Goal: Task Accomplishment & Management: Use online tool/utility

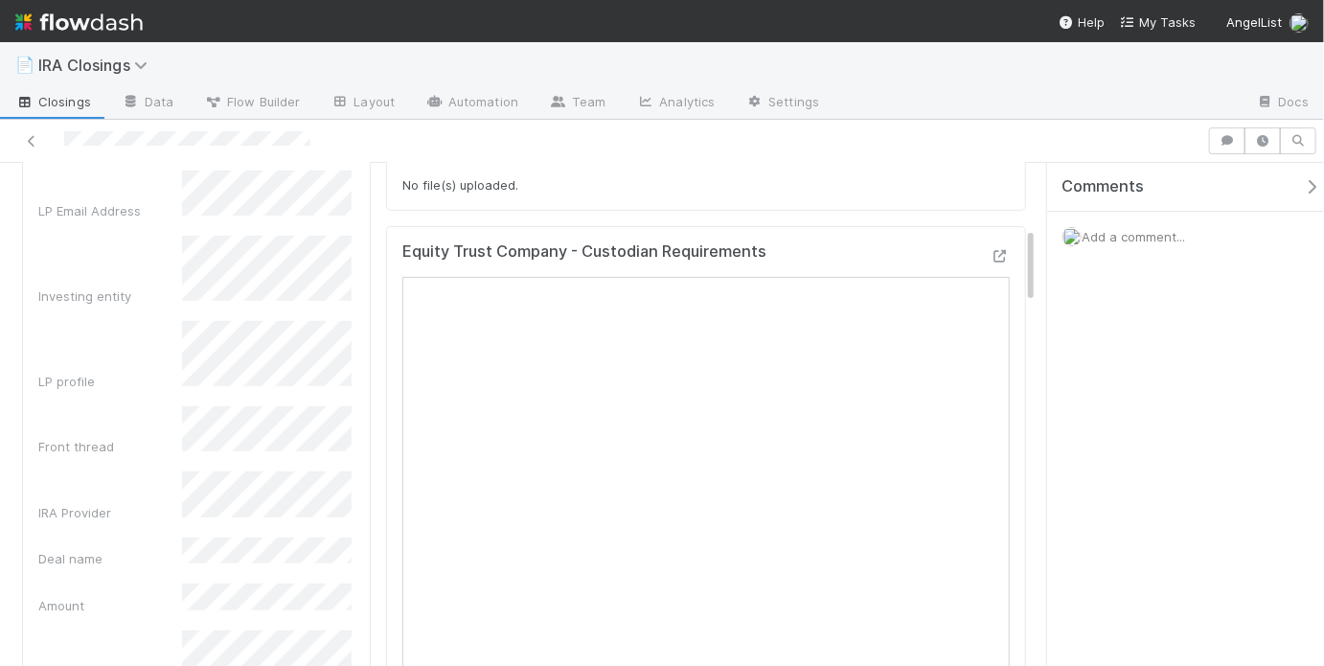
scroll to position [420, 0]
click at [33, 137] on icon at bounding box center [31, 141] width 19 height 12
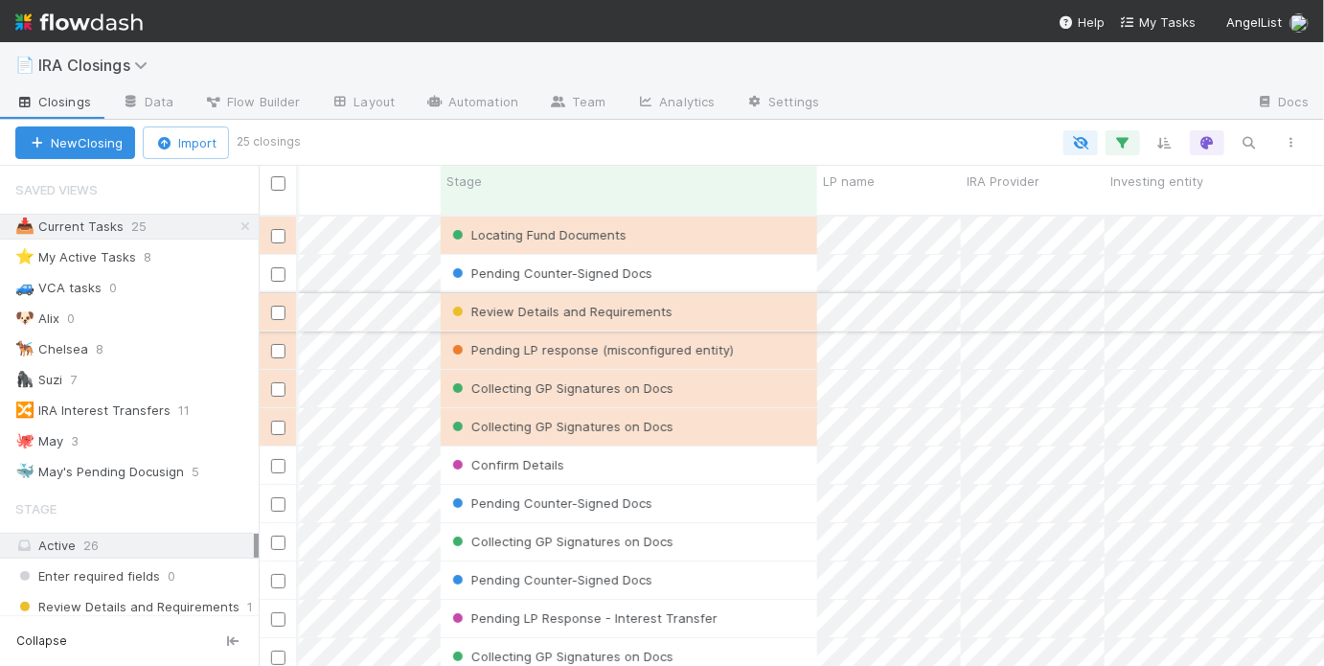
scroll to position [0, 594]
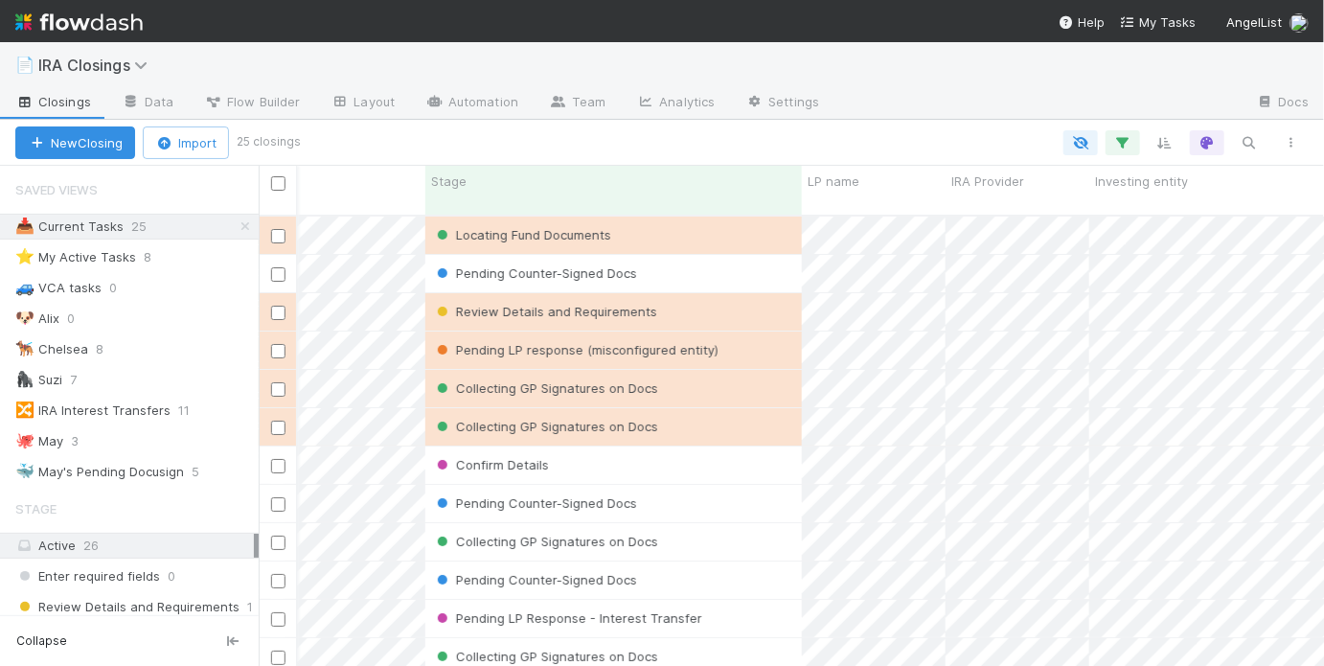
click at [719, 293] on div "Review Details and Requirements" at bounding box center [613, 311] width 377 height 37
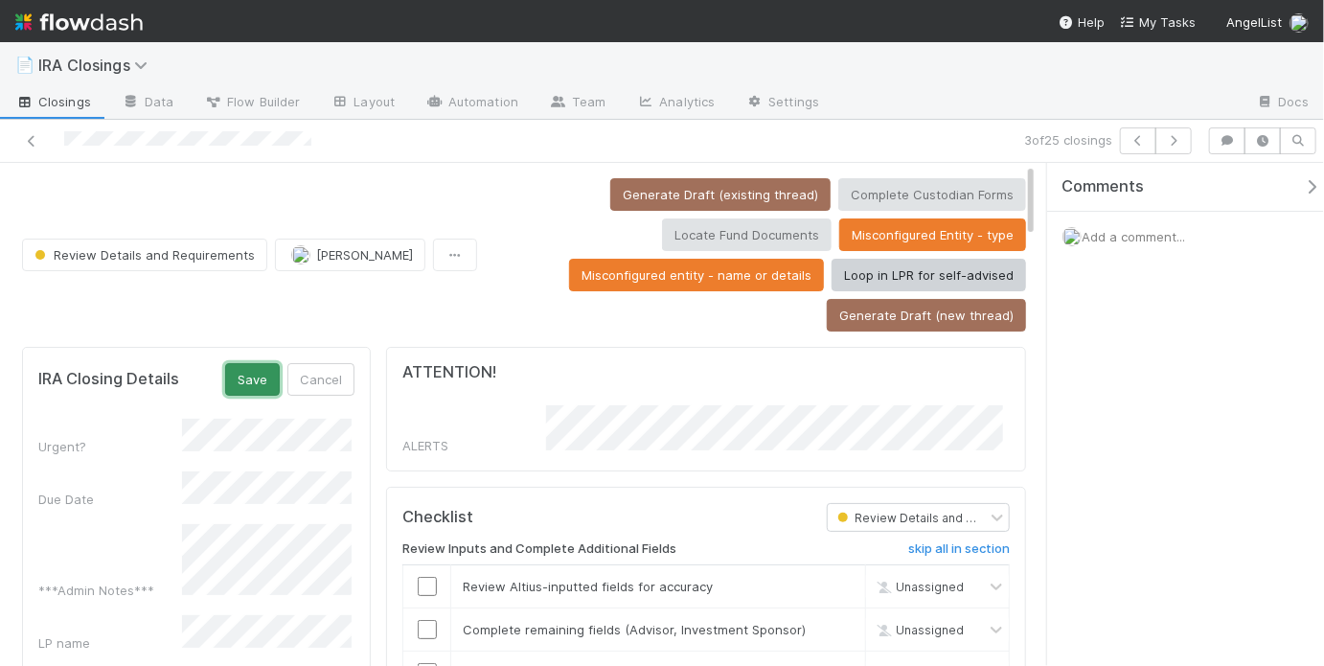
click at [260, 373] on button "Save" at bounding box center [252, 379] width 55 height 33
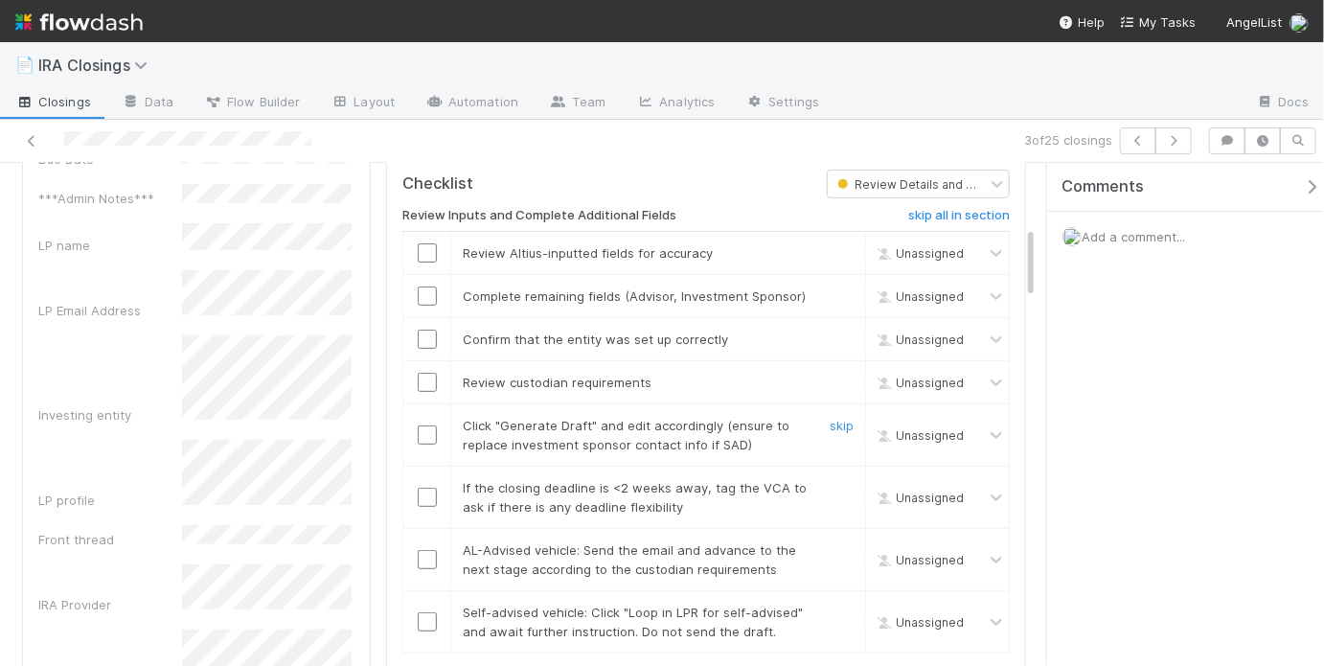
scroll to position [284, 0]
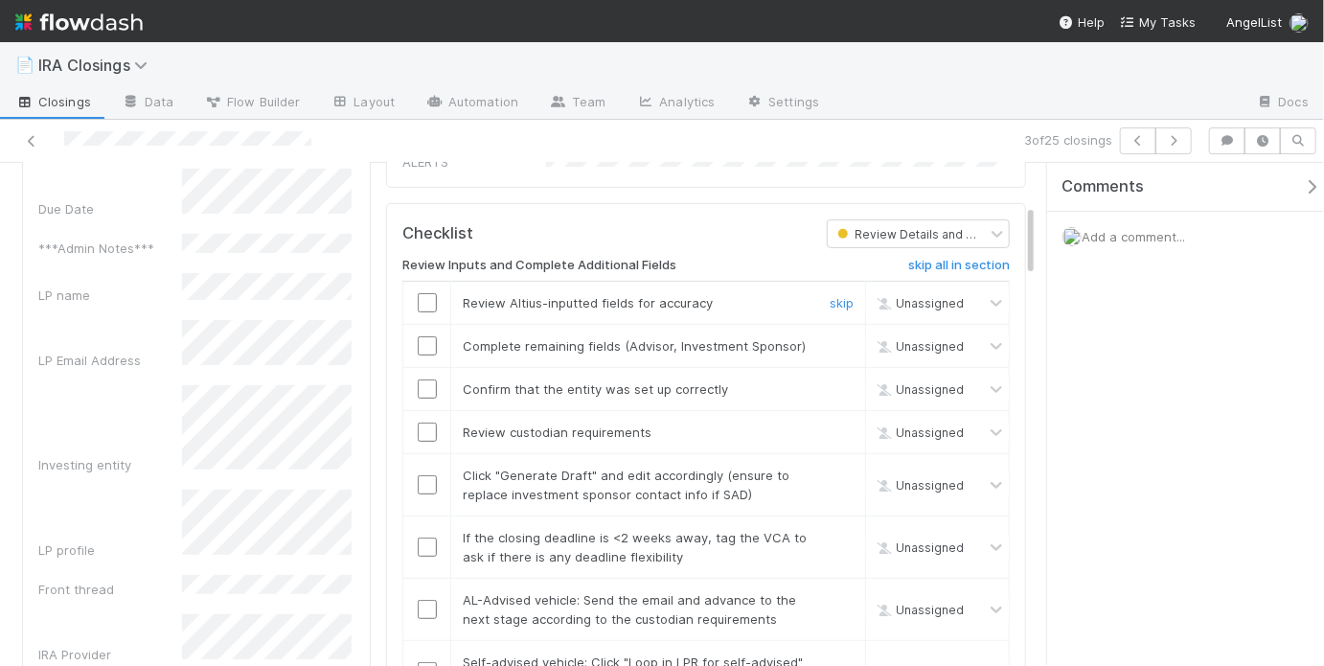
click at [428, 293] on input "checkbox" at bounding box center [427, 302] width 19 height 19
click at [418, 338] on input "checkbox" at bounding box center [427, 345] width 19 height 19
click at [422, 379] on input "checkbox" at bounding box center [427, 388] width 19 height 19
click at [422, 423] on input "checkbox" at bounding box center [427, 432] width 19 height 19
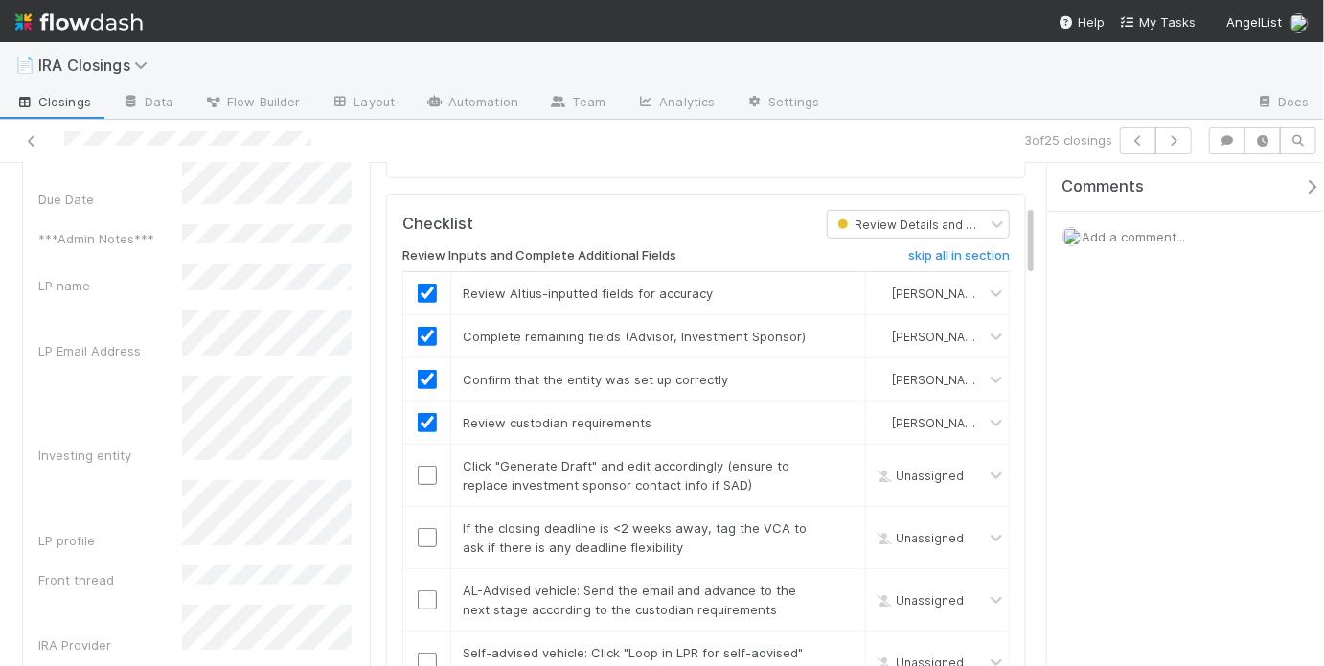
scroll to position [299, 0]
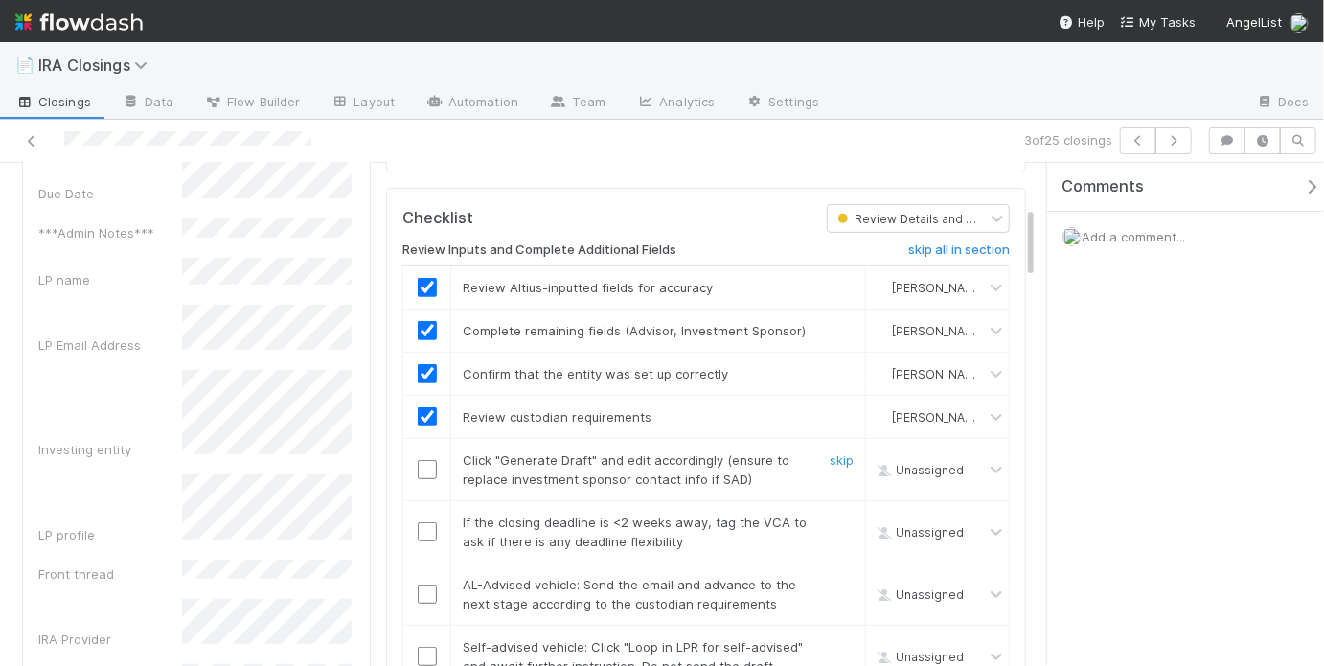
click at [421, 460] on input "checkbox" at bounding box center [427, 469] width 19 height 19
click at [418, 522] on input "checkbox" at bounding box center [427, 531] width 19 height 19
click at [428, 584] on input "checkbox" at bounding box center [427, 593] width 19 height 19
click at [830, 639] on link "skip" at bounding box center [842, 646] width 24 height 15
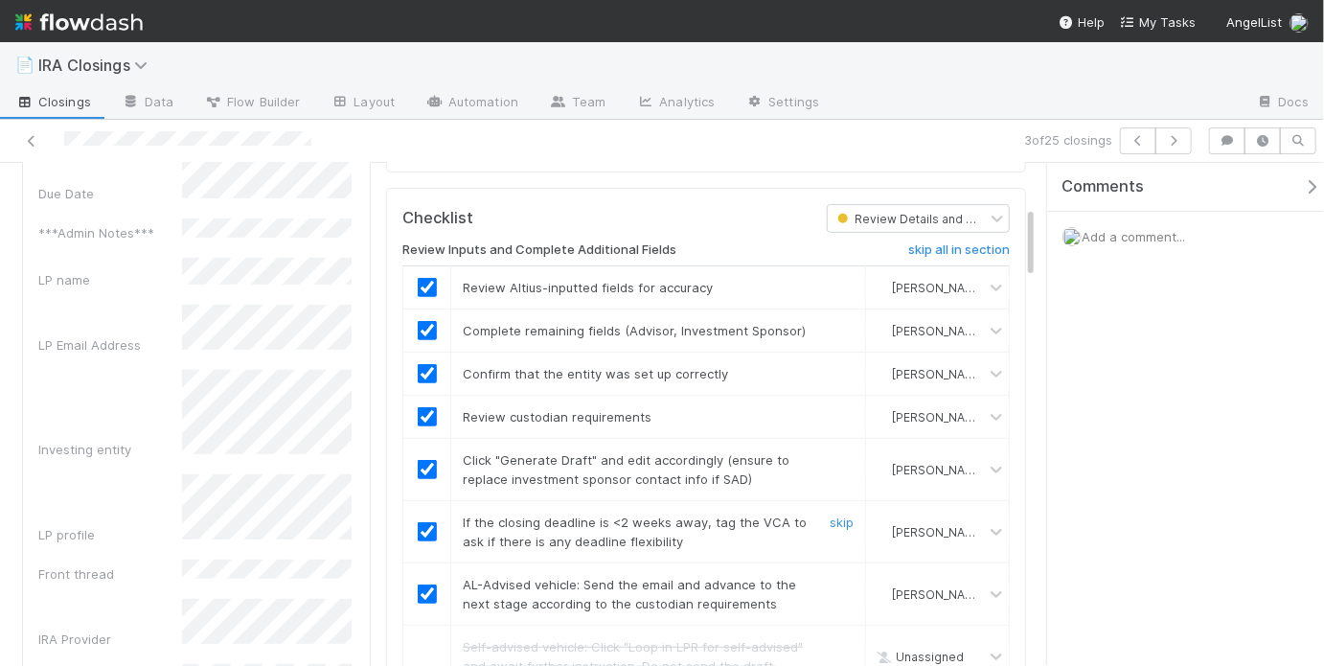
scroll to position [0, 0]
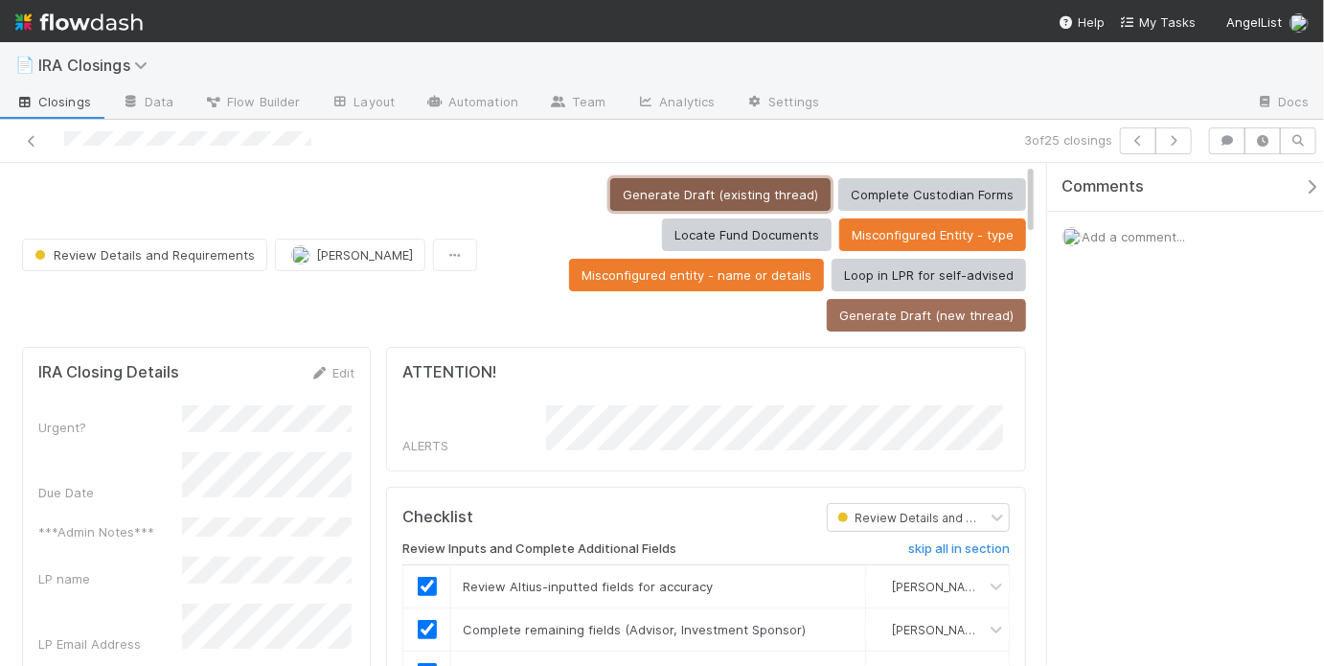
click at [660, 197] on button "Generate Draft (existing thread)" at bounding box center [720, 194] width 220 height 33
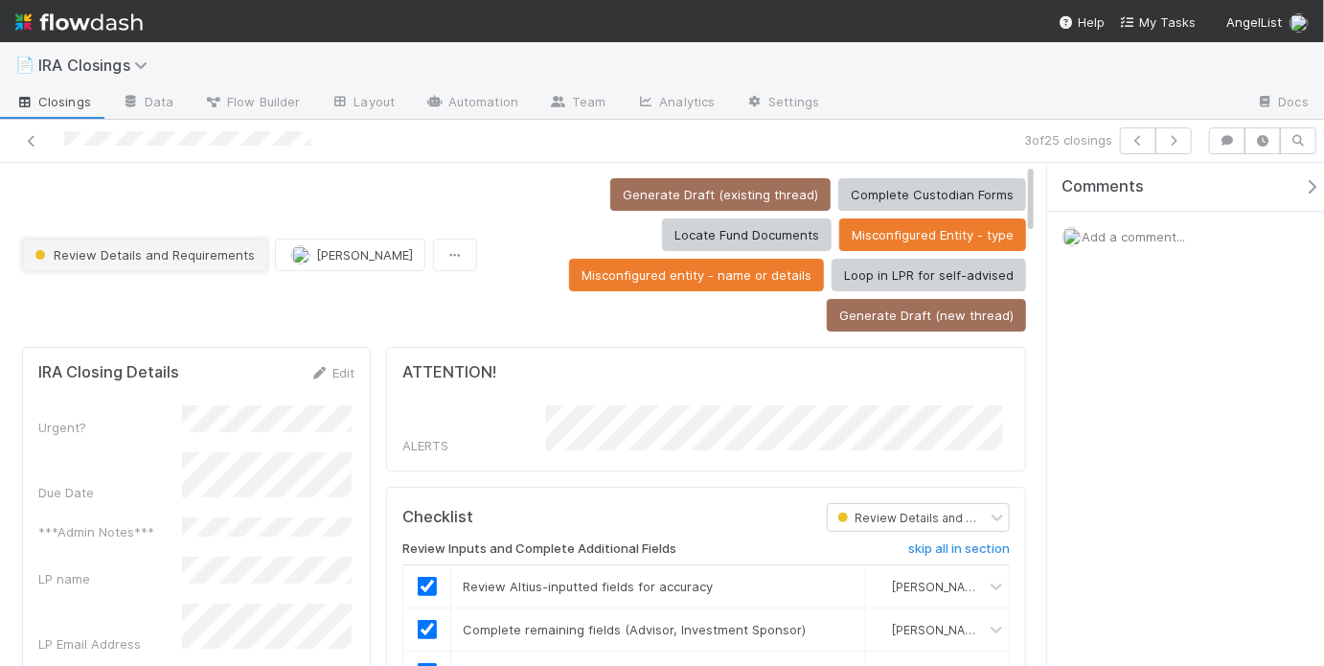
click at [253, 251] on button "Review Details and Requirements" at bounding box center [144, 255] width 245 height 33
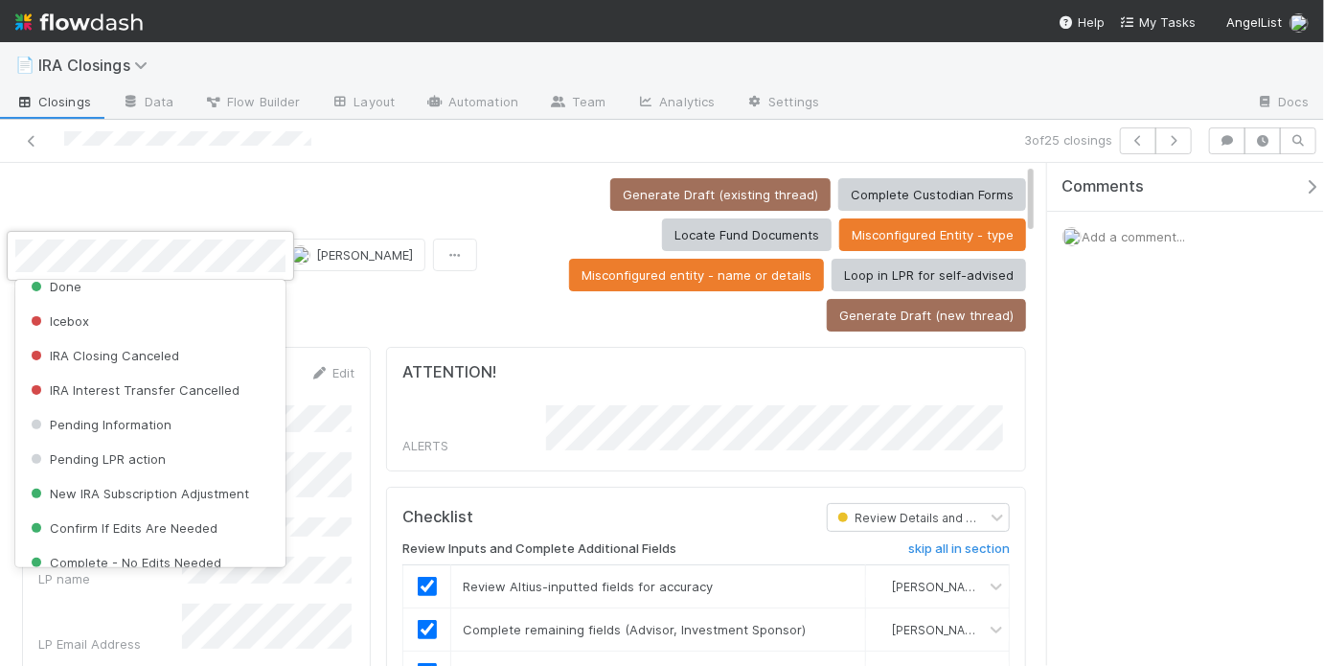
scroll to position [717, 0]
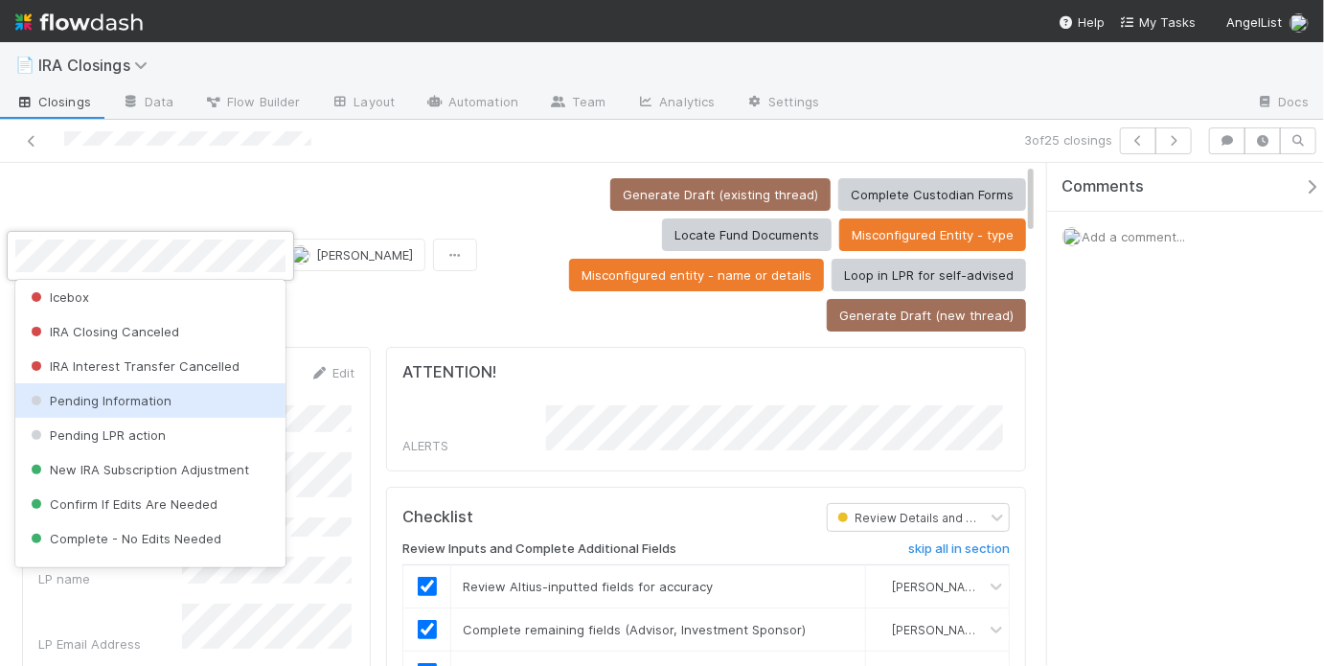
click at [200, 400] on div "Pending Information" at bounding box center [150, 400] width 270 height 34
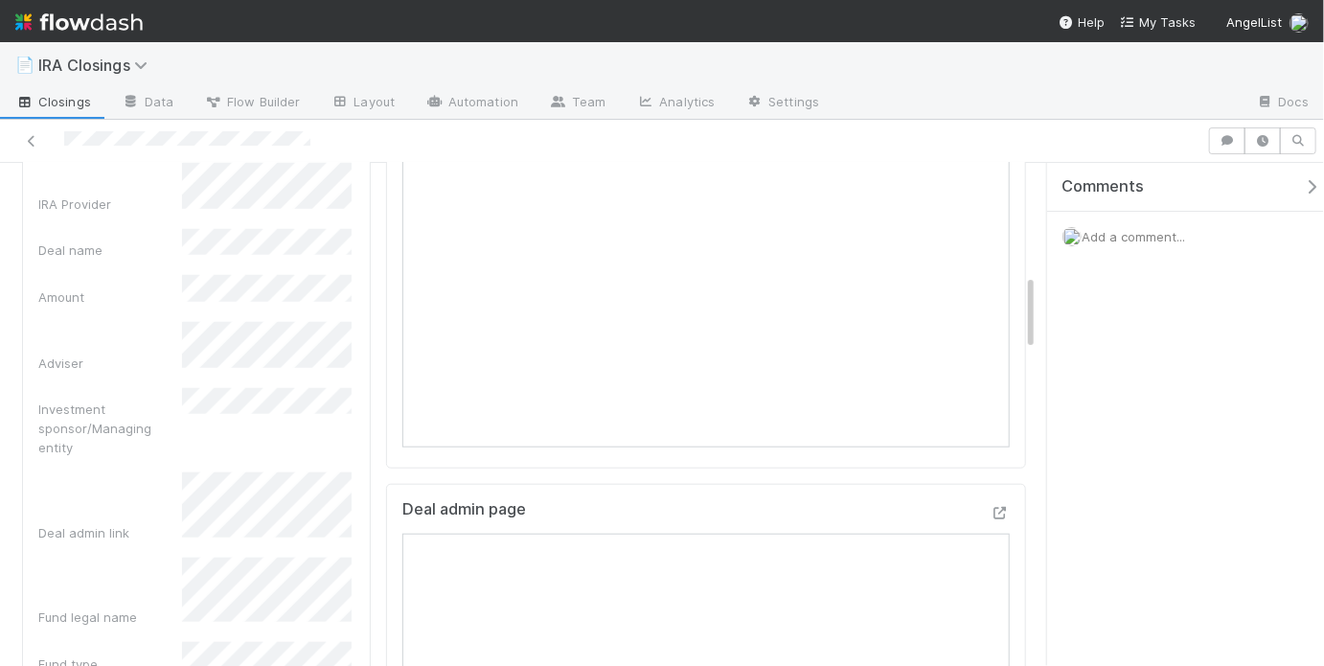
scroll to position [726, 0]
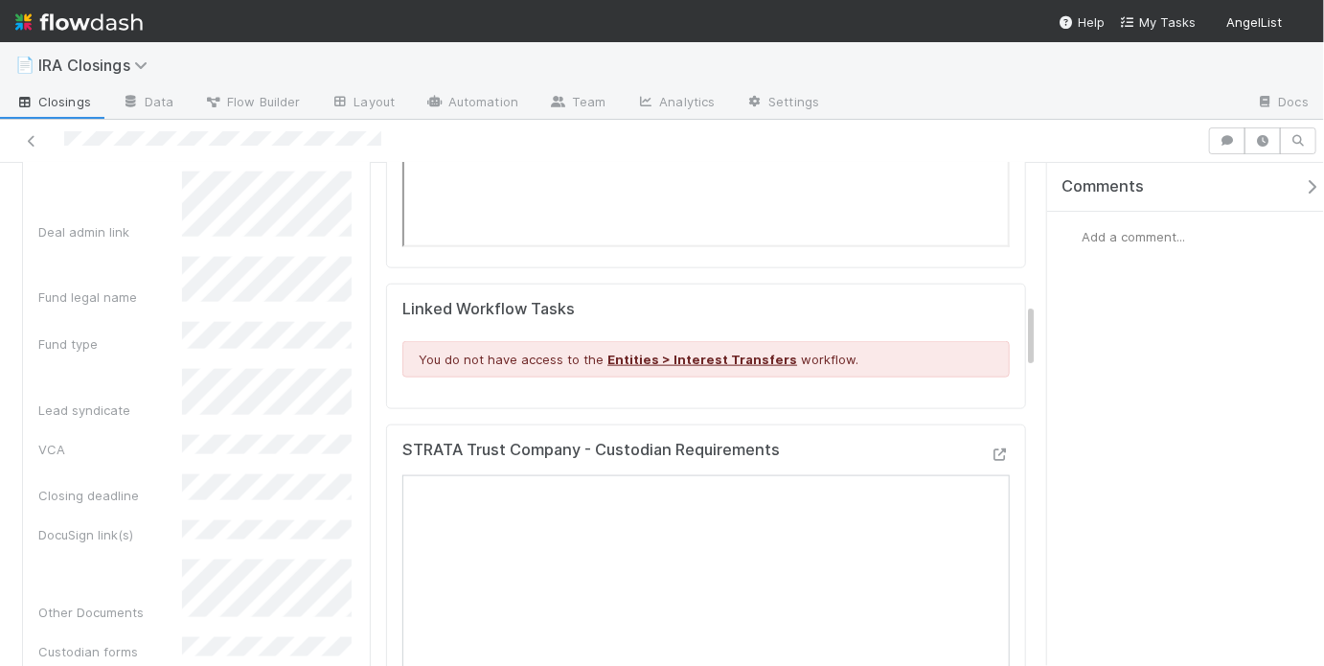
scroll to position [1104, 0]
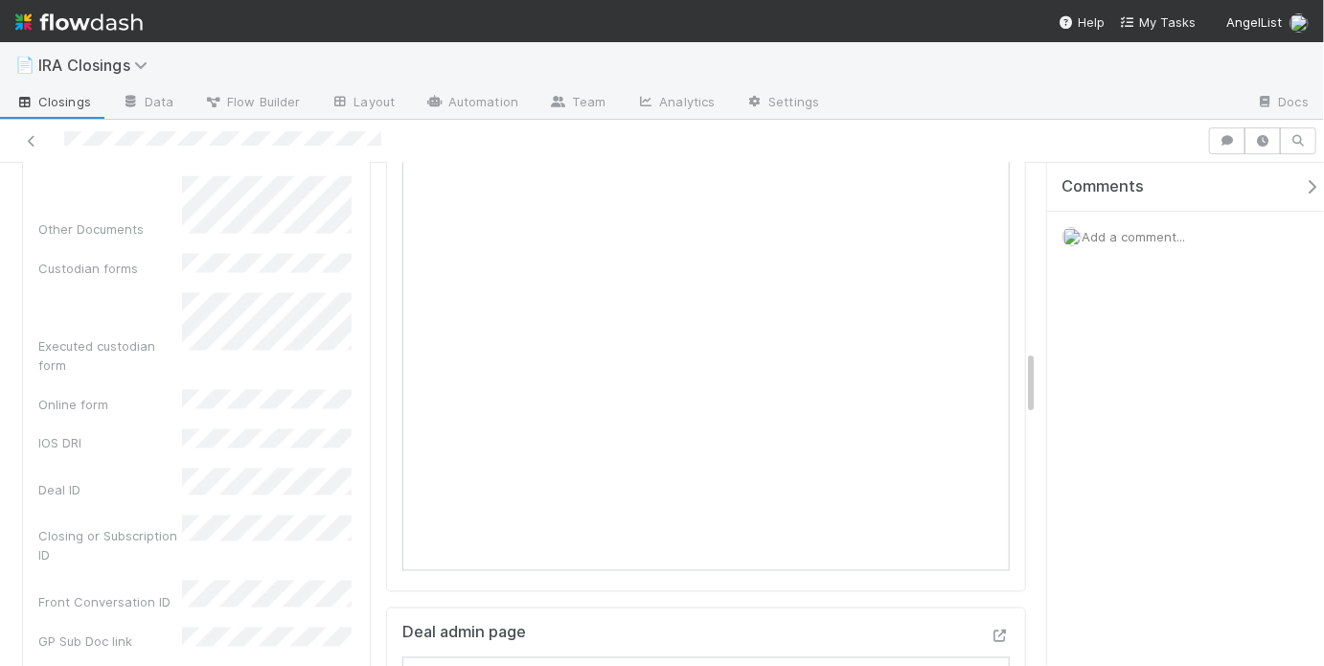
click at [282, 412] on div "Urgent? Due Date ***Admin Notes*** LP name LP Email Address Investing entity LP…" at bounding box center [196, 45] width 316 height 2339
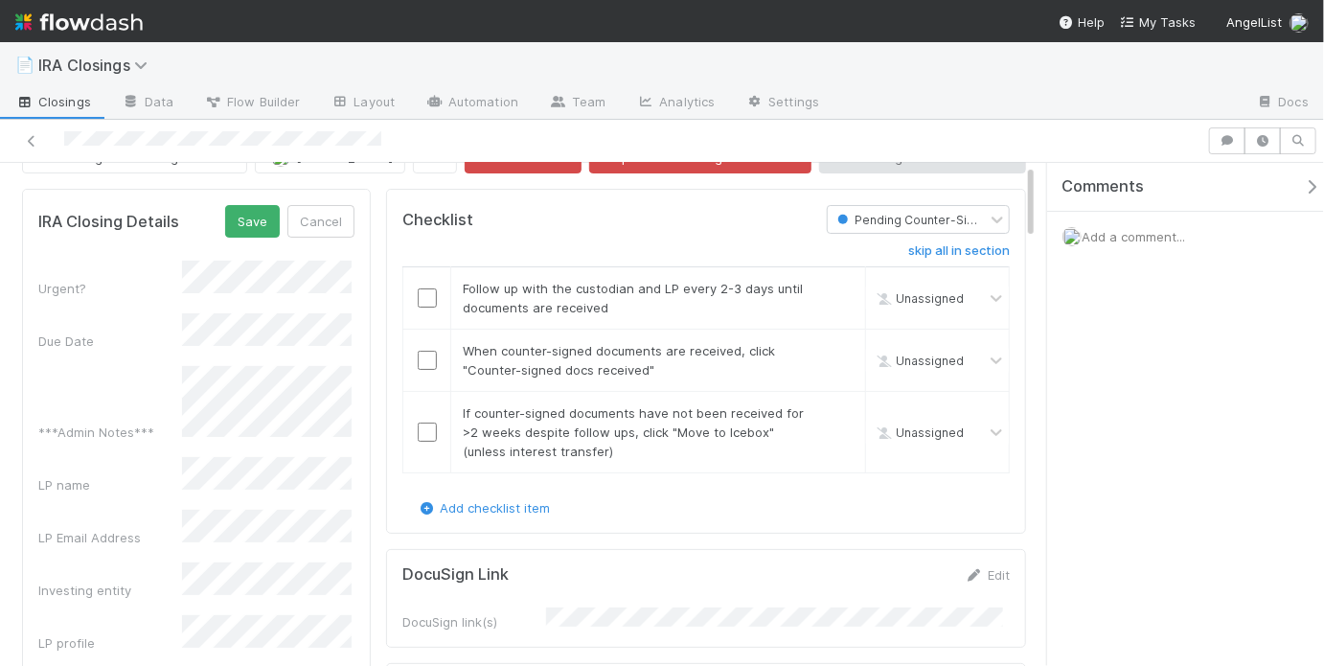
scroll to position [0, 0]
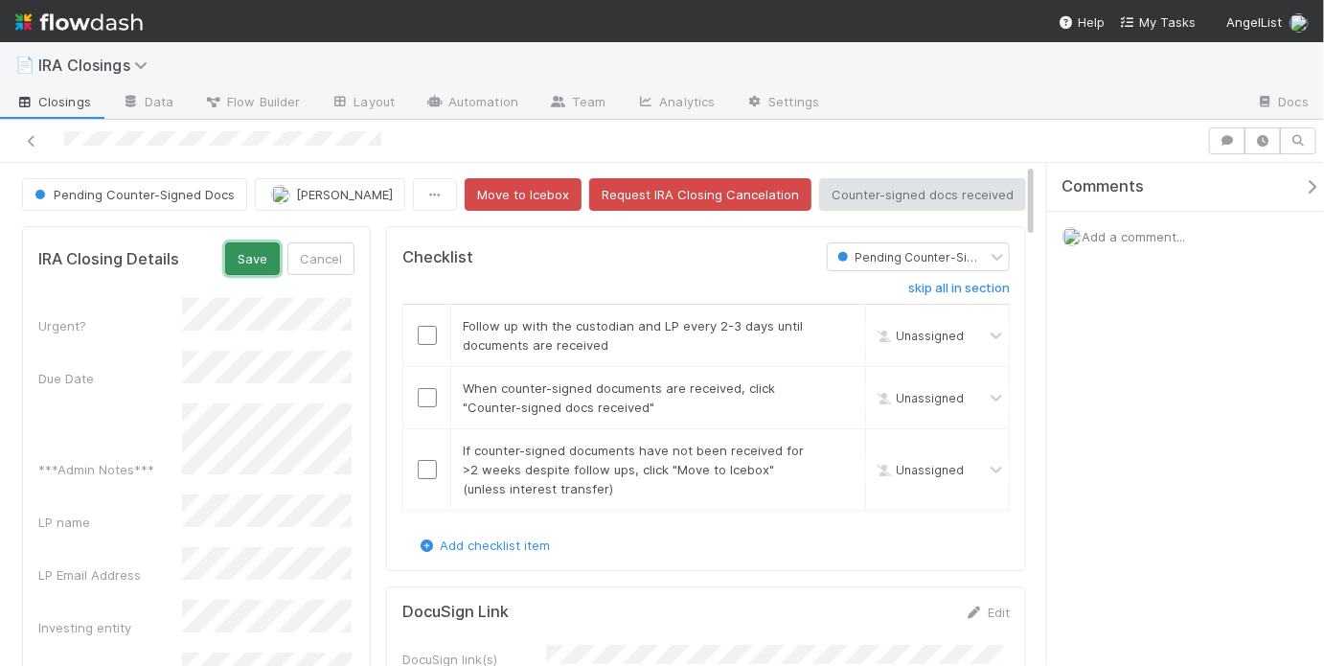
click at [259, 251] on button "Save" at bounding box center [252, 258] width 55 height 33
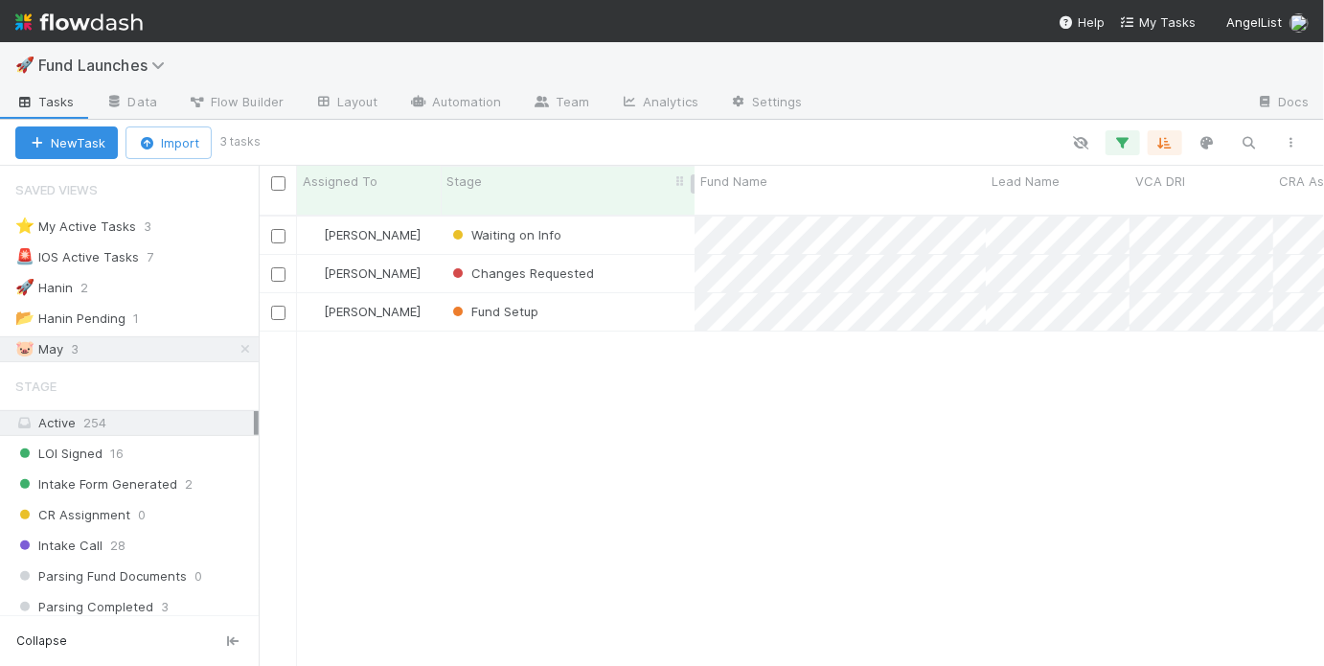
scroll to position [454, 1054]
